Goal: Information Seeking & Learning: Compare options

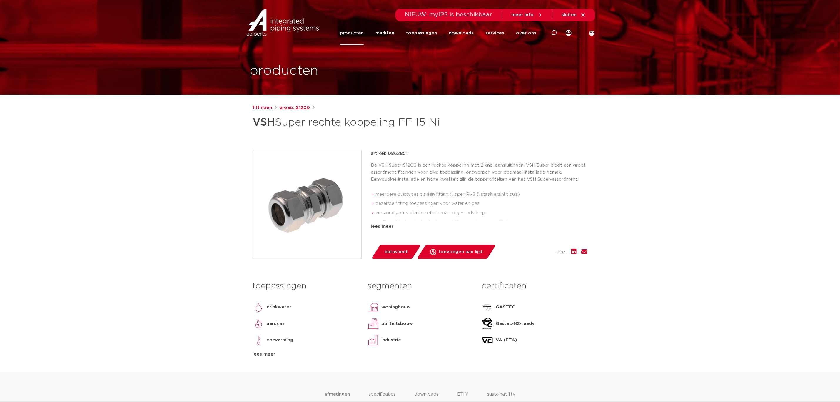
click at [294, 105] on link "groep: S1200" at bounding box center [295, 107] width 31 height 7
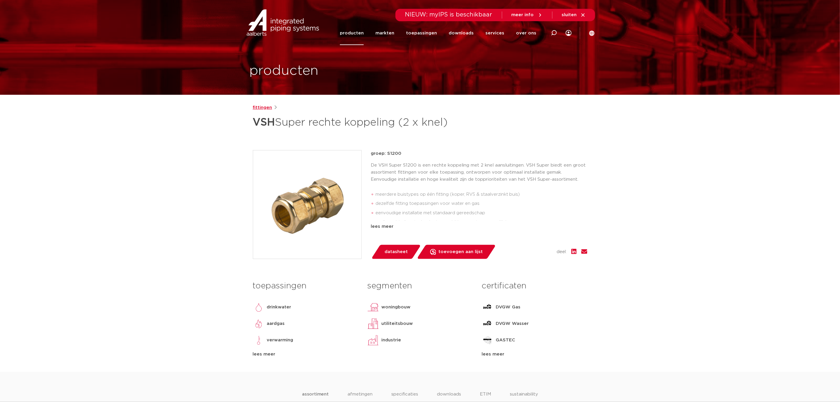
click at [262, 108] on link "fittingen" at bounding box center [262, 107] width 19 height 7
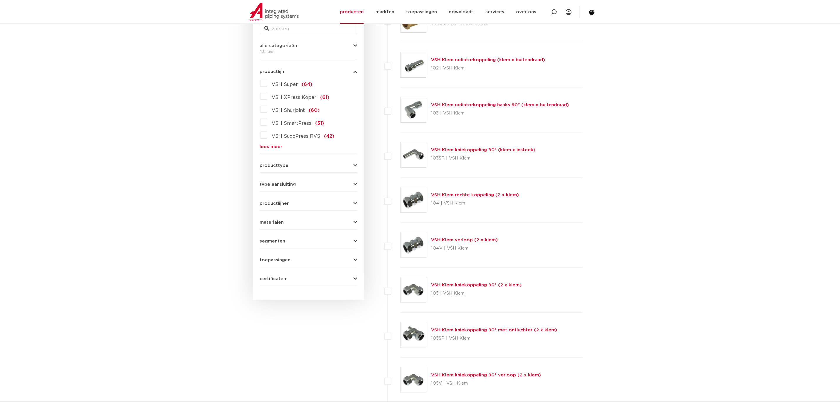
scroll to position [132, 0]
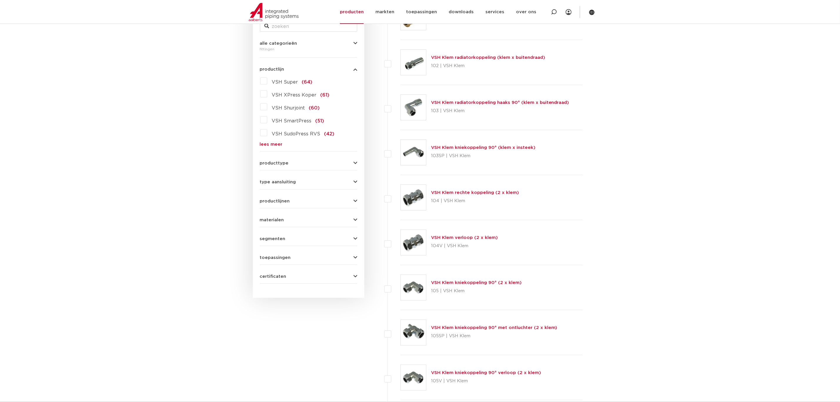
click at [270, 179] on div "type aansluiting press (498) buiseind (137) Rp - binnendraad cilindrisch (BSPT)…" at bounding box center [308, 179] width 97 height 9
click at [270, 184] on span "type aansluiting" at bounding box center [278, 182] width 36 height 4
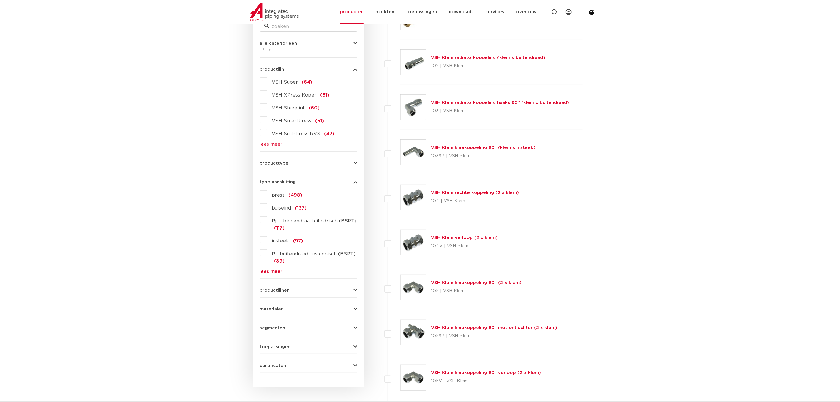
click at [274, 273] on link "lees meer" at bounding box center [308, 271] width 97 height 4
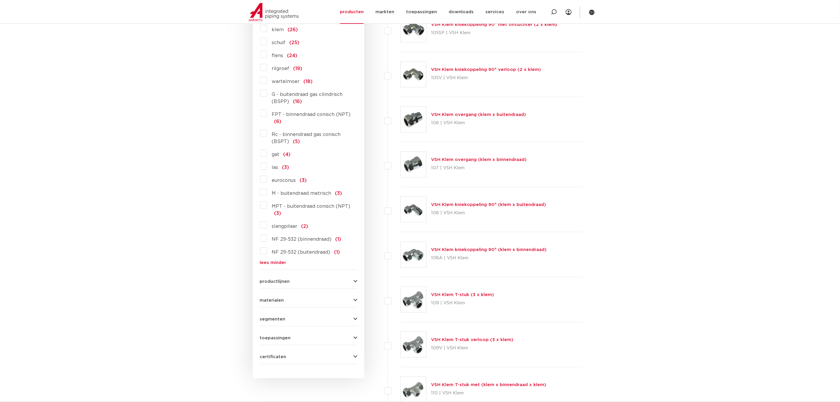
scroll to position [441, 0]
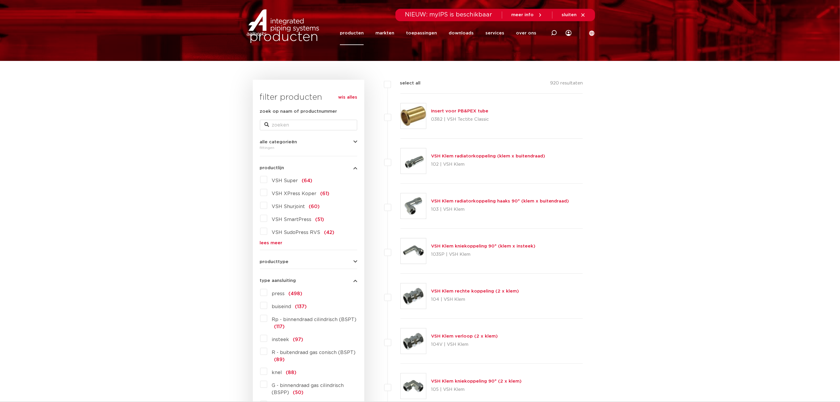
scroll to position [44, 0]
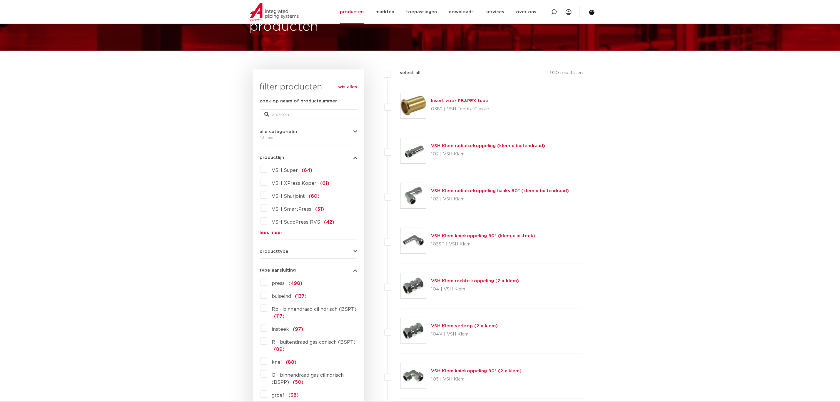
click at [267, 232] on link "lees meer" at bounding box center [308, 232] width 97 height 4
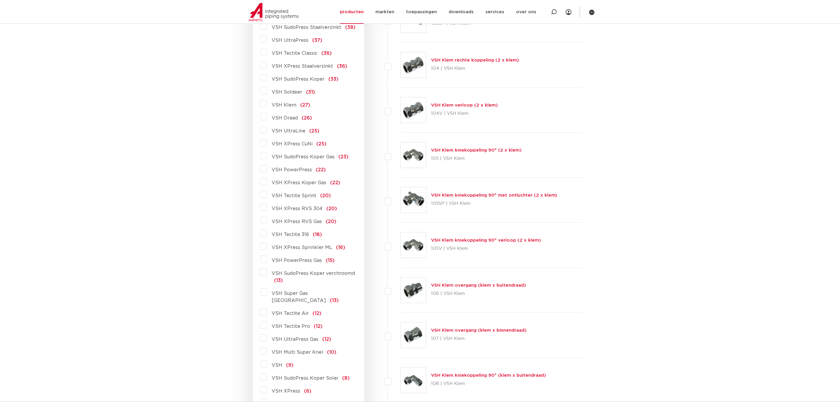
scroll to position [353, 0]
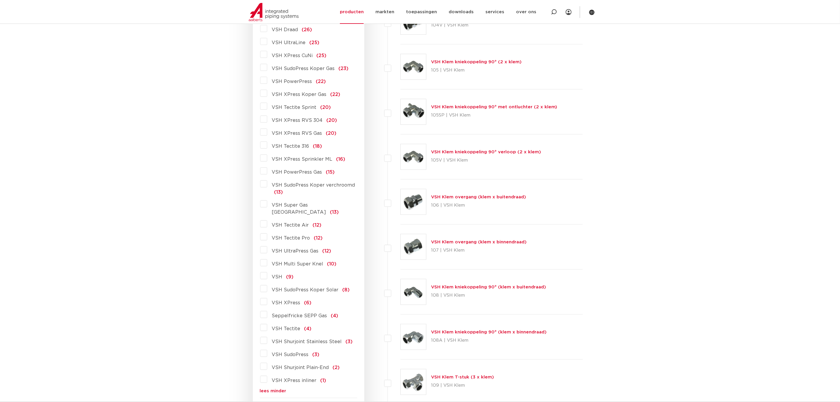
click at [267, 258] on label "VSH Multi Super Knel (10)" at bounding box center [301, 262] width 69 height 9
click at [0, 0] on input "VSH Multi Super Knel (10)" at bounding box center [0, 0] width 0 height 0
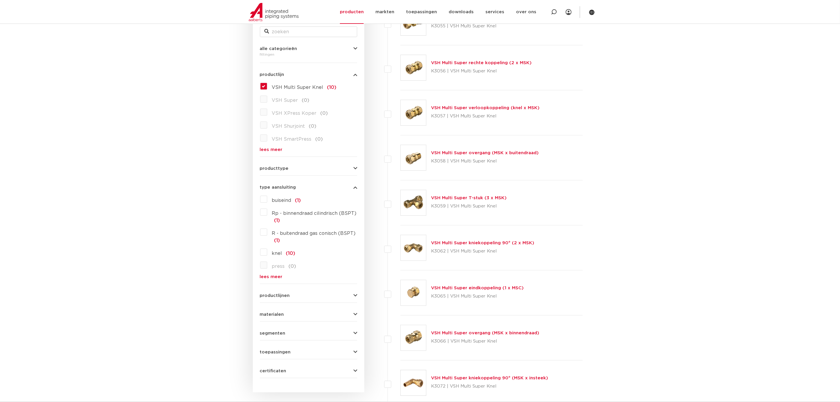
scroll to position [44, 0]
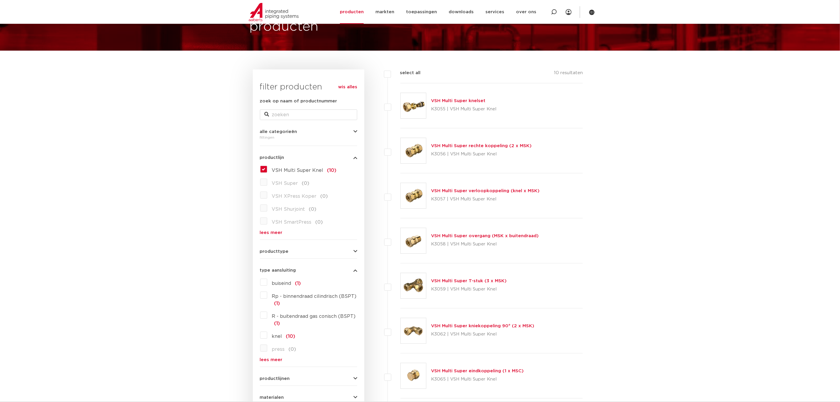
click at [449, 191] on link "VSH Multi Super verloopkoppeling (knel x MSK)" at bounding box center [485, 191] width 109 height 4
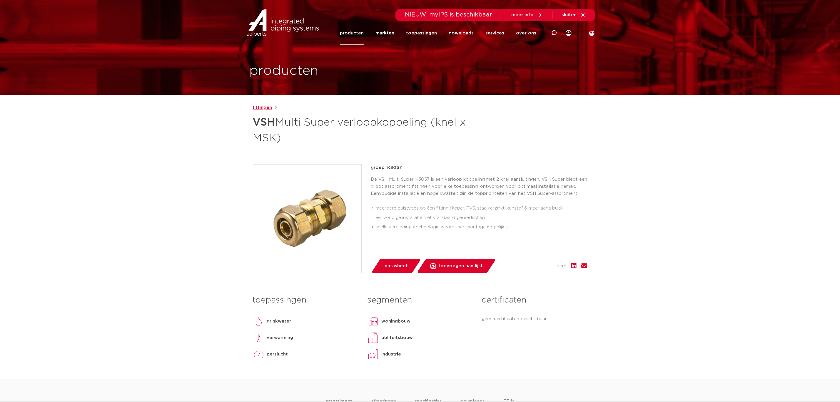
click at [259, 108] on link "fittingen" at bounding box center [262, 107] width 19 height 7
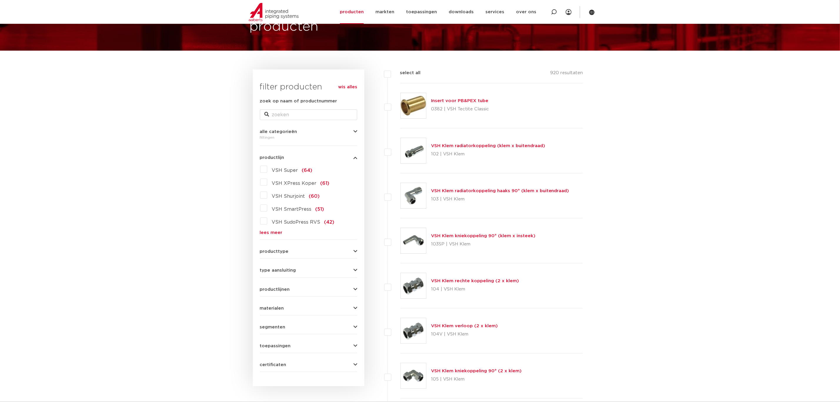
click at [269, 236] on form "zoek op naam of productnummer alle categorieën [GEOGRAPHIC_DATA] [GEOGRAPHIC_DA…" at bounding box center [308, 235] width 97 height 274
click at [271, 232] on link "lees meer" at bounding box center [308, 232] width 97 height 4
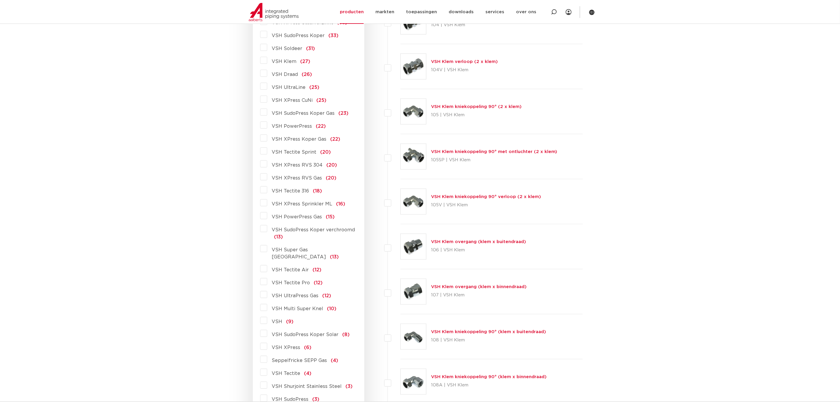
scroll to position [309, 0]
click at [267, 302] on label "VSH Multi Super Knel (10)" at bounding box center [301, 306] width 69 height 9
click at [0, 0] on input "VSH Multi Super Knel (10)" at bounding box center [0, 0] width 0 height 0
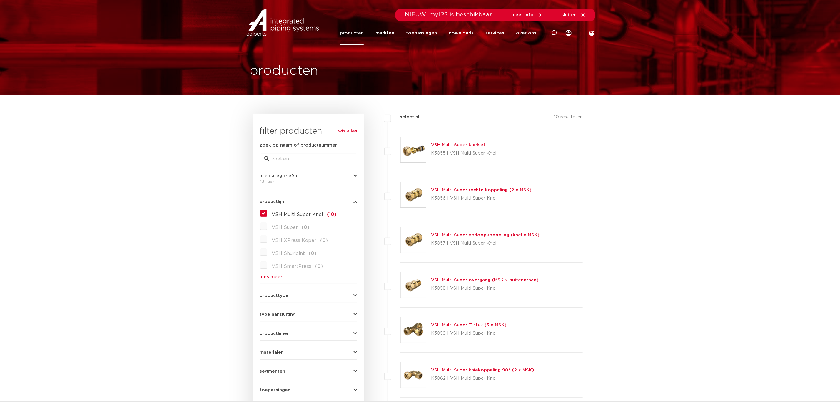
click at [267, 215] on label "VSH Multi Super Knel (10)" at bounding box center [301, 213] width 69 height 9
click at [0, 0] on input "VSH Multi Super Knel (10)" at bounding box center [0, 0] width 0 height 0
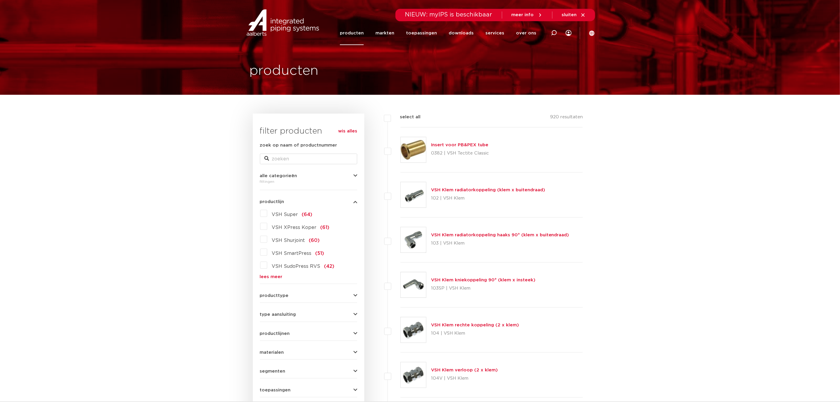
click at [267, 216] on label "VSH Super (64)" at bounding box center [289, 213] width 45 height 9
click at [0, 0] on input "VSH Super (64)" at bounding box center [0, 0] width 0 height 0
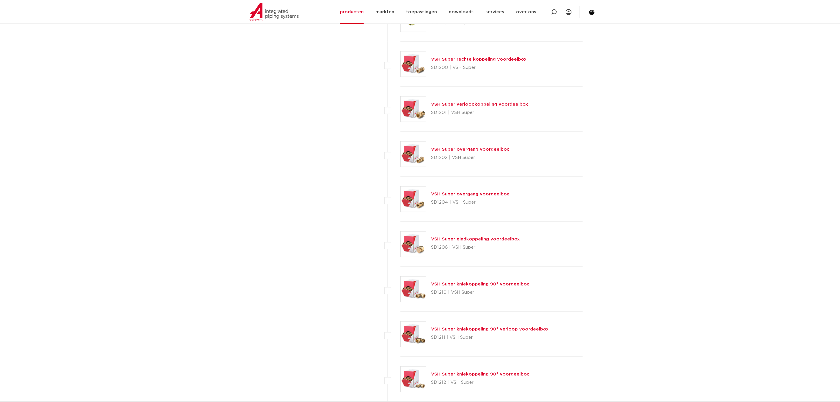
scroll to position [2559, 0]
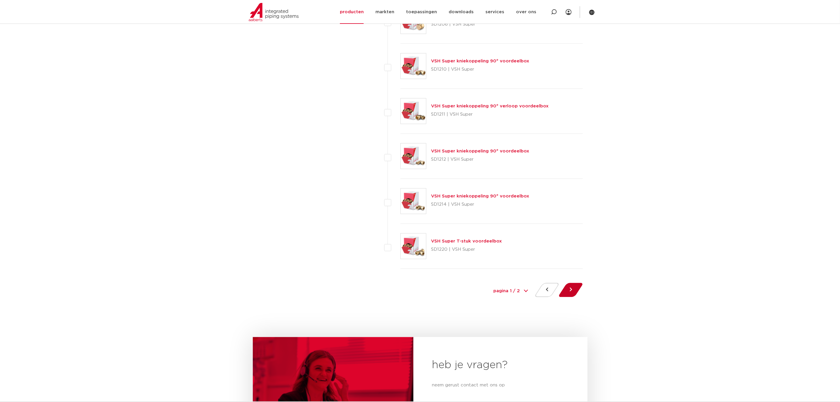
click at [571, 297] on button at bounding box center [571, 290] width 17 height 14
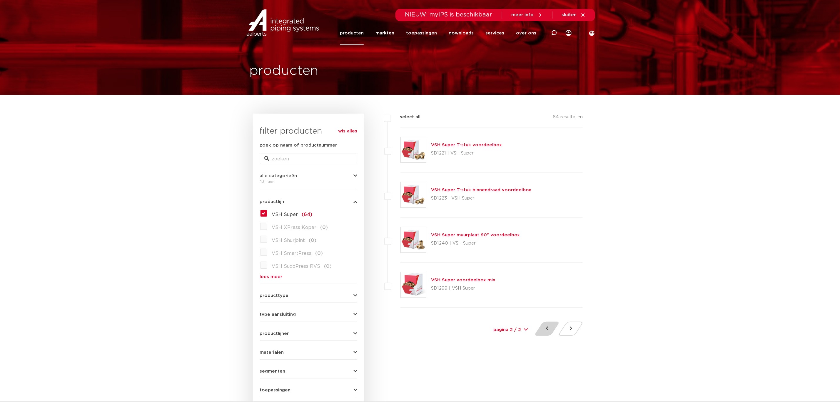
click at [546, 329] on button at bounding box center [547, 328] width 17 height 14
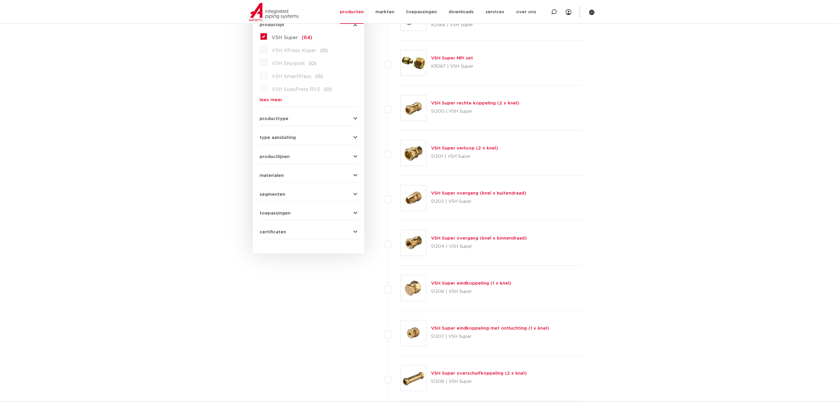
scroll to position [176, 0]
